Goal: Transaction & Acquisition: Obtain resource

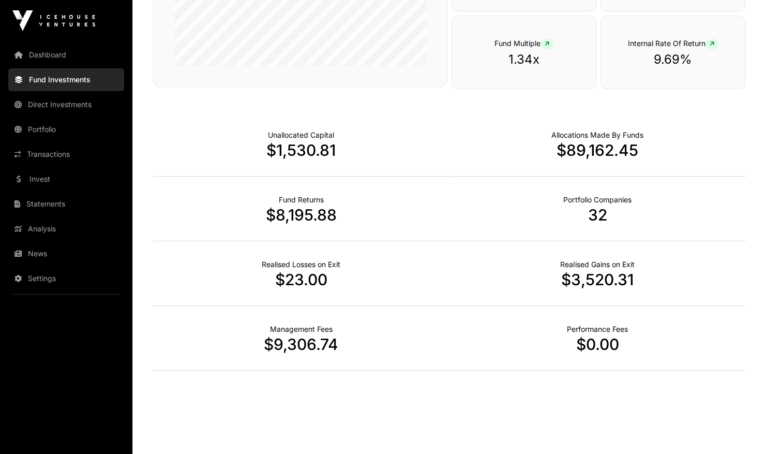
scroll to position [286, 0]
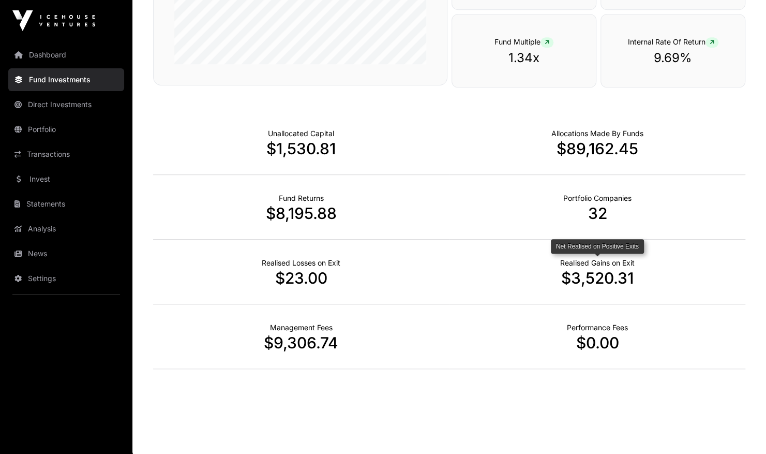
click at [596, 259] on p "Realised Gains on Exit" at bounding box center [597, 263] width 74 height 10
click at [591, 274] on p "$3,520.31" at bounding box center [598, 278] width 296 height 19
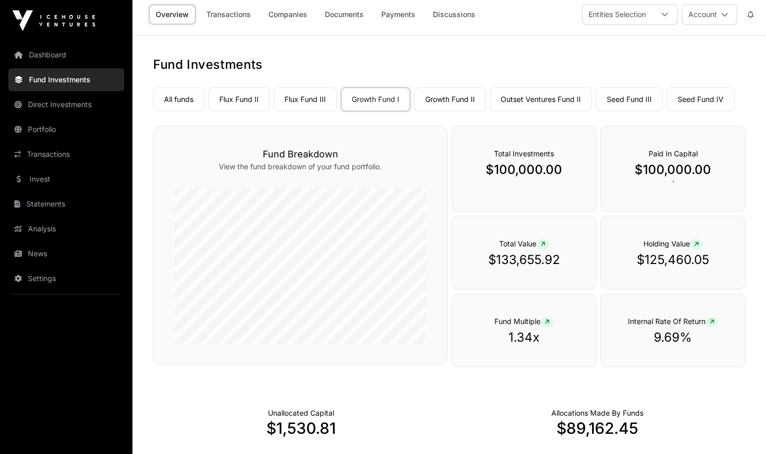
scroll to position [0, 0]
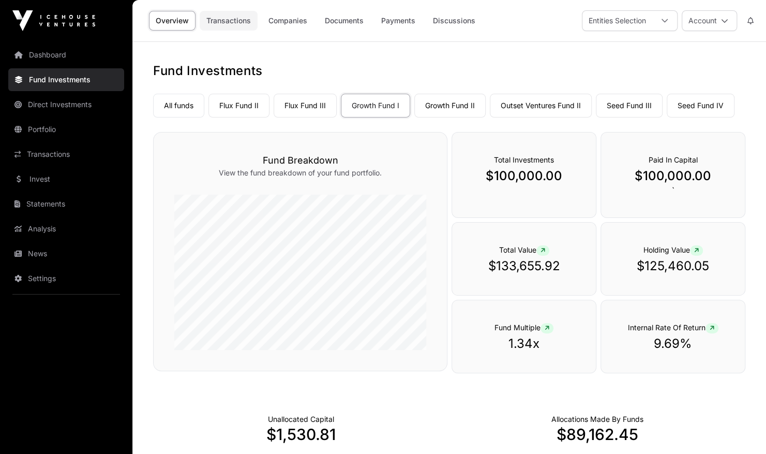
click at [240, 18] on link "Transactions" at bounding box center [229, 21] width 58 height 20
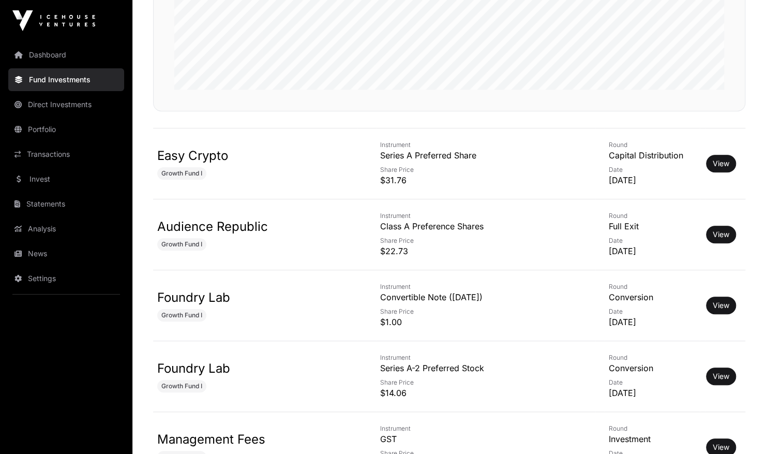
scroll to position [326, 0]
click at [718, 235] on link "View" at bounding box center [721, 234] width 17 height 10
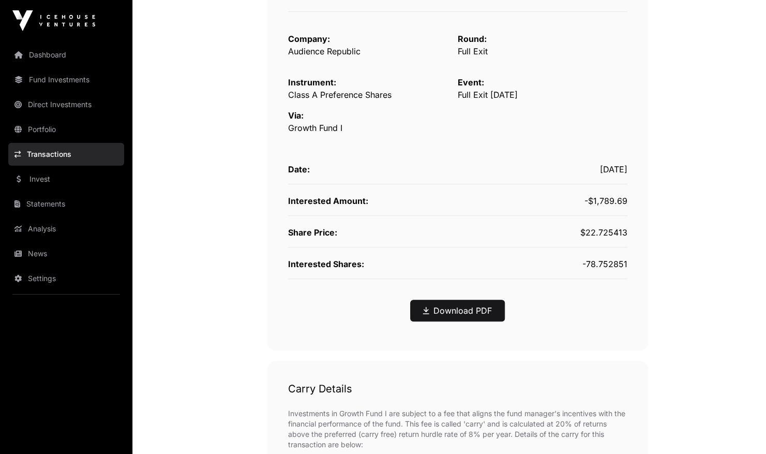
scroll to position [187, 0]
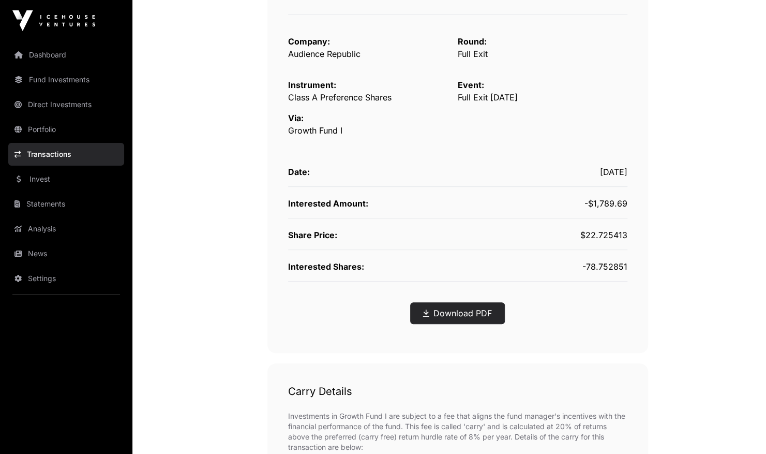
click at [469, 309] on link "Download PDF" at bounding box center [457, 313] width 69 height 12
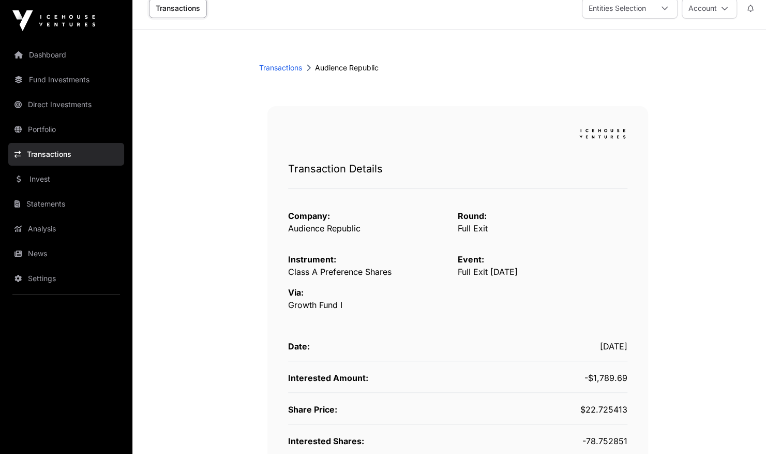
scroll to position [0, 0]
